Goal: Information Seeking & Learning: Learn about a topic

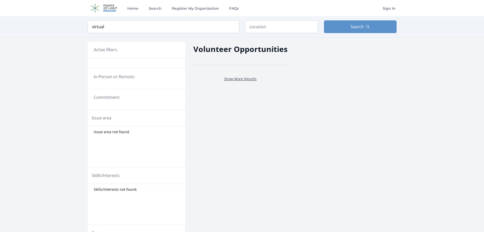
click at [240, 78] on link "Show More Results" at bounding box center [240, 78] width 33 height 5
click at [267, 26] on input "text" at bounding box center [281, 26] width 73 height 13
click at [297, 109] on div "Active filters In-Person or Remote: Commitment: Issue area Issue area not found…" at bounding box center [242, 159] width 309 height 245
click at [364, 25] on button "Search" at bounding box center [360, 26] width 73 height 13
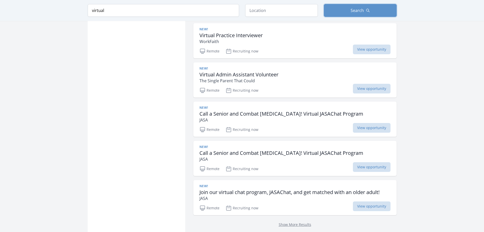
scroll to position [712, 0]
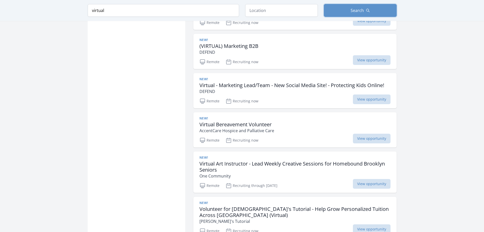
scroll to position [1194, 0]
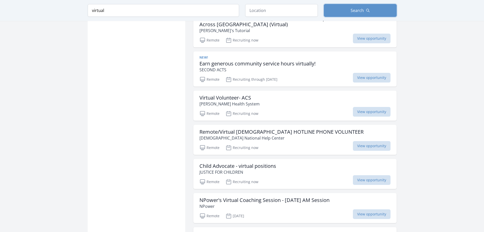
scroll to position [1805, 0]
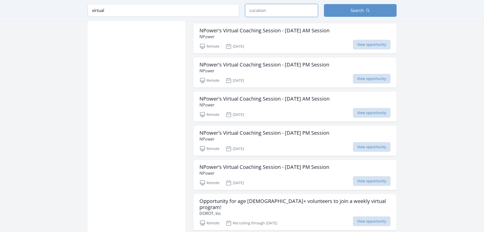
click at [278, 13] on input "text" at bounding box center [281, 10] width 73 height 13
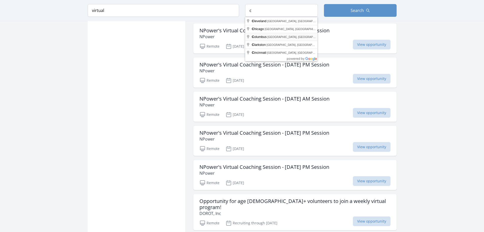
type input "[GEOGRAPHIC_DATA], [GEOGRAPHIC_DATA], [GEOGRAPHIC_DATA]"
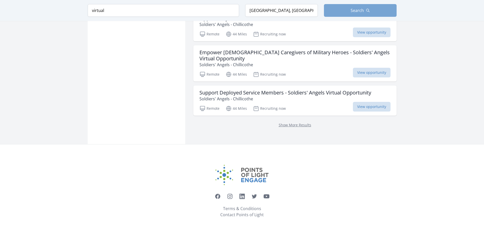
scroll to position [673, 0]
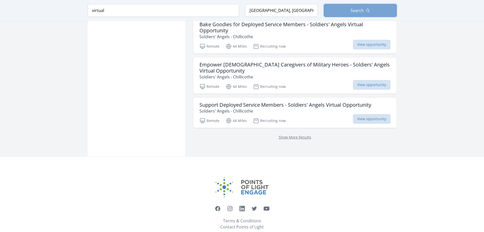
click at [357, 12] on span "Search" at bounding box center [357, 10] width 13 height 6
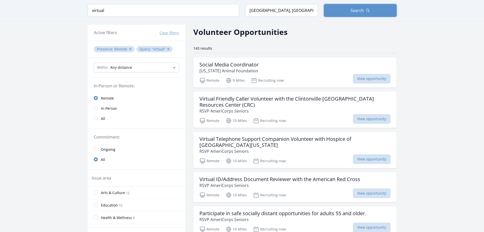
scroll to position [25, 0]
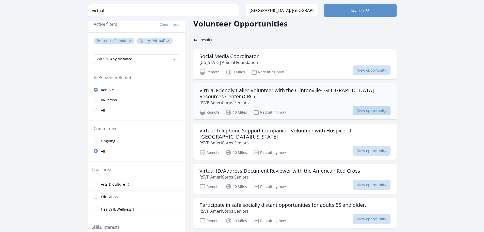
click at [370, 112] on span "View opportunity" at bounding box center [372, 110] width 38 height 10
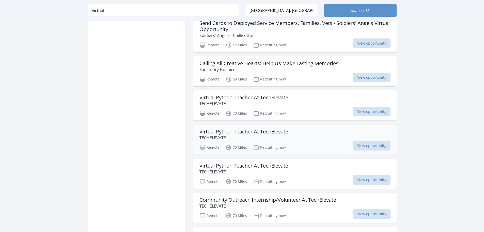
scroll to position [864, 0]
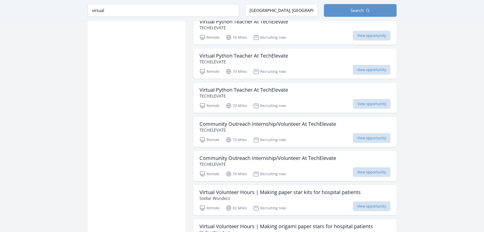
scroll to position [673, 0]
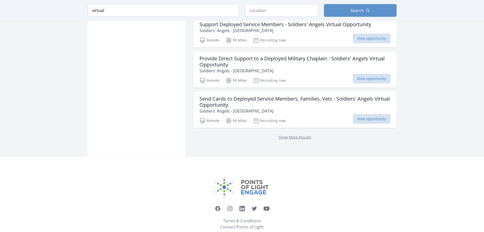
scroll to position [1342, 0]
